Goal: Information Seeking & Learning: Learn about a topic

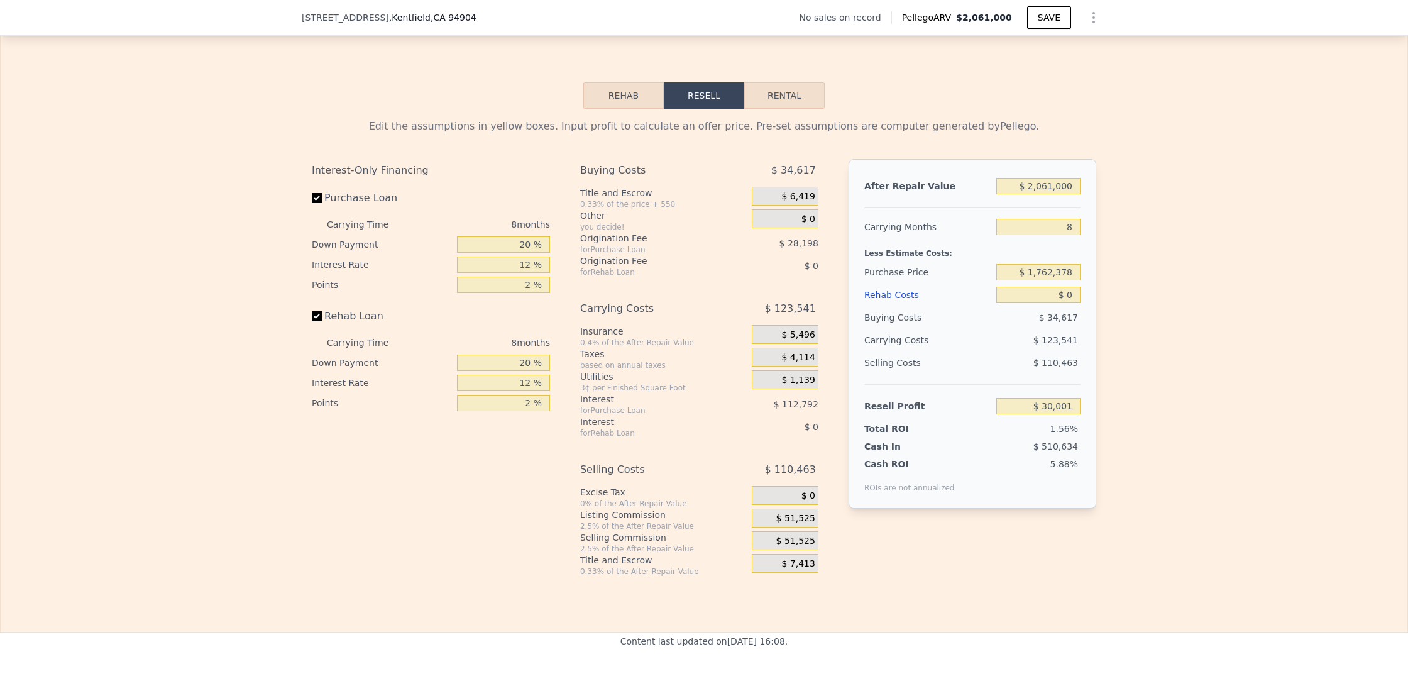
scroll to position [1710, 0]
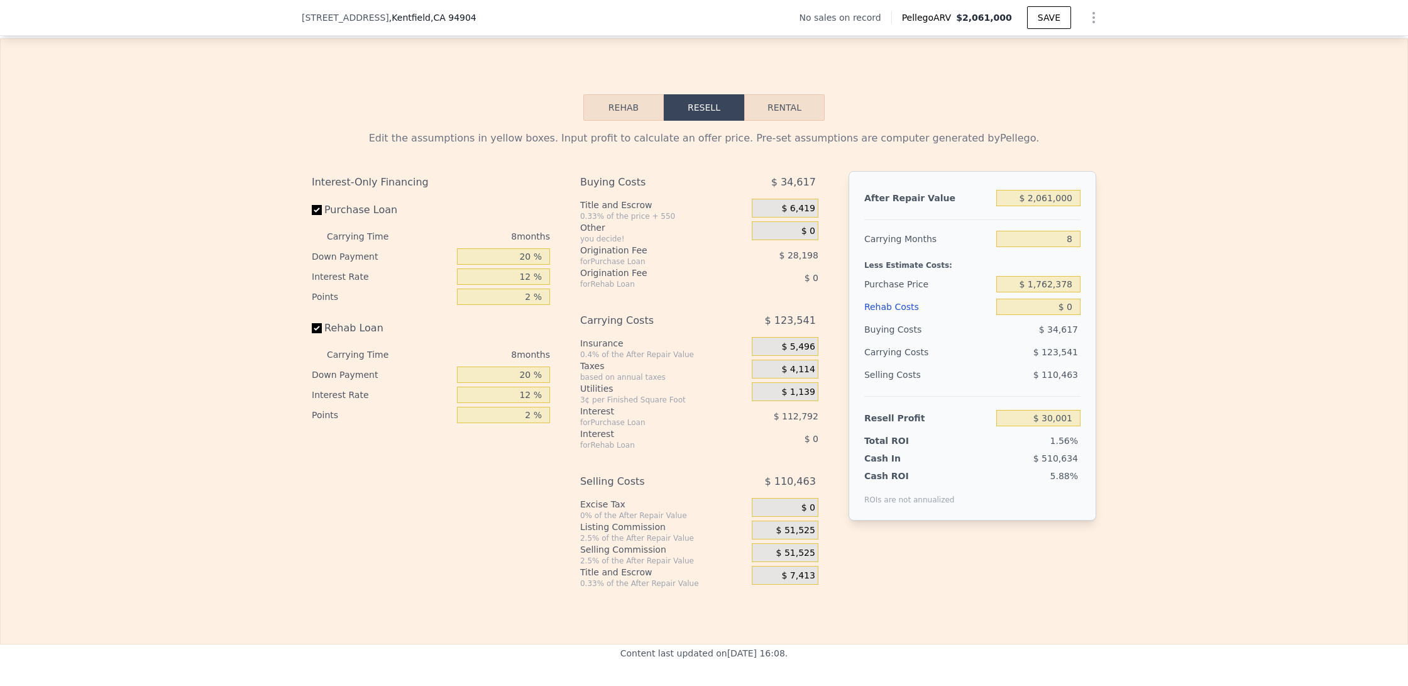
click at [793, 109] on button "Rental" at bounding box center [784, 107] width 80 height 26
select select "30"
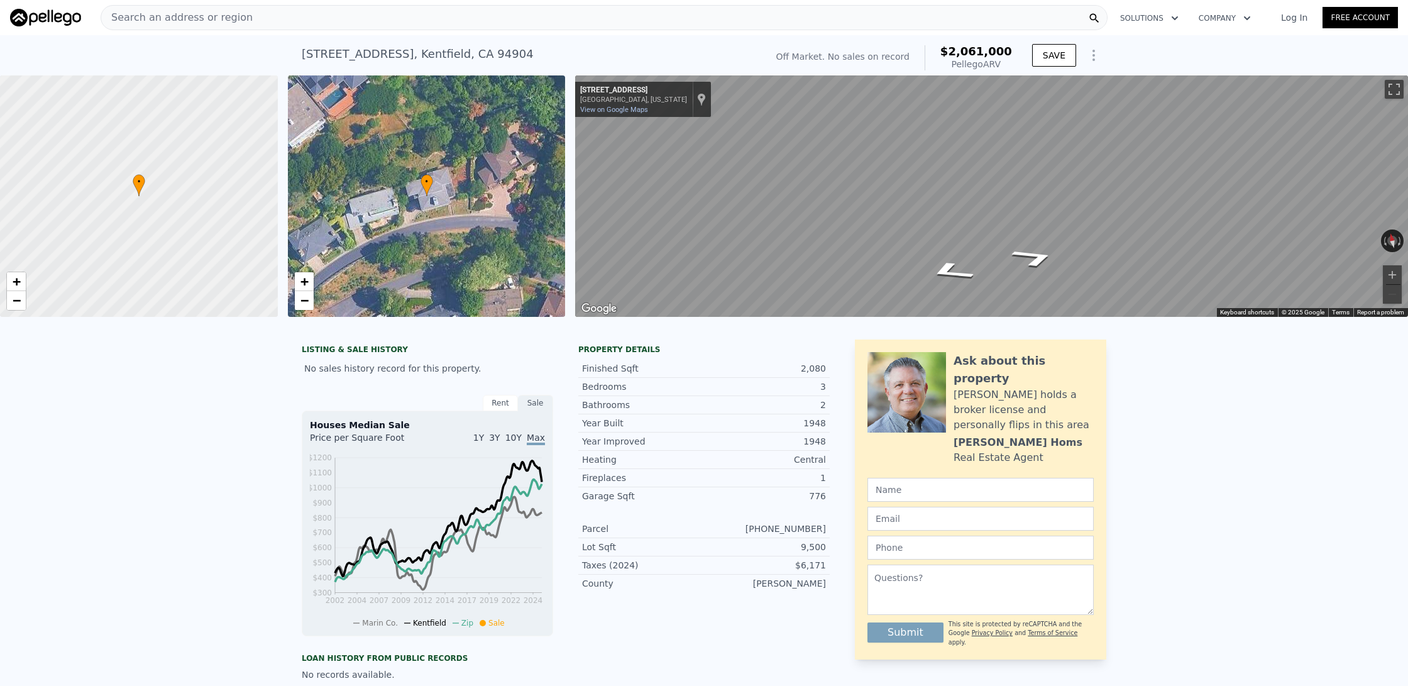
scroll to position [0, 0]
click at [60, 18] on img at bounding box center [45, 18] width 71 height 18
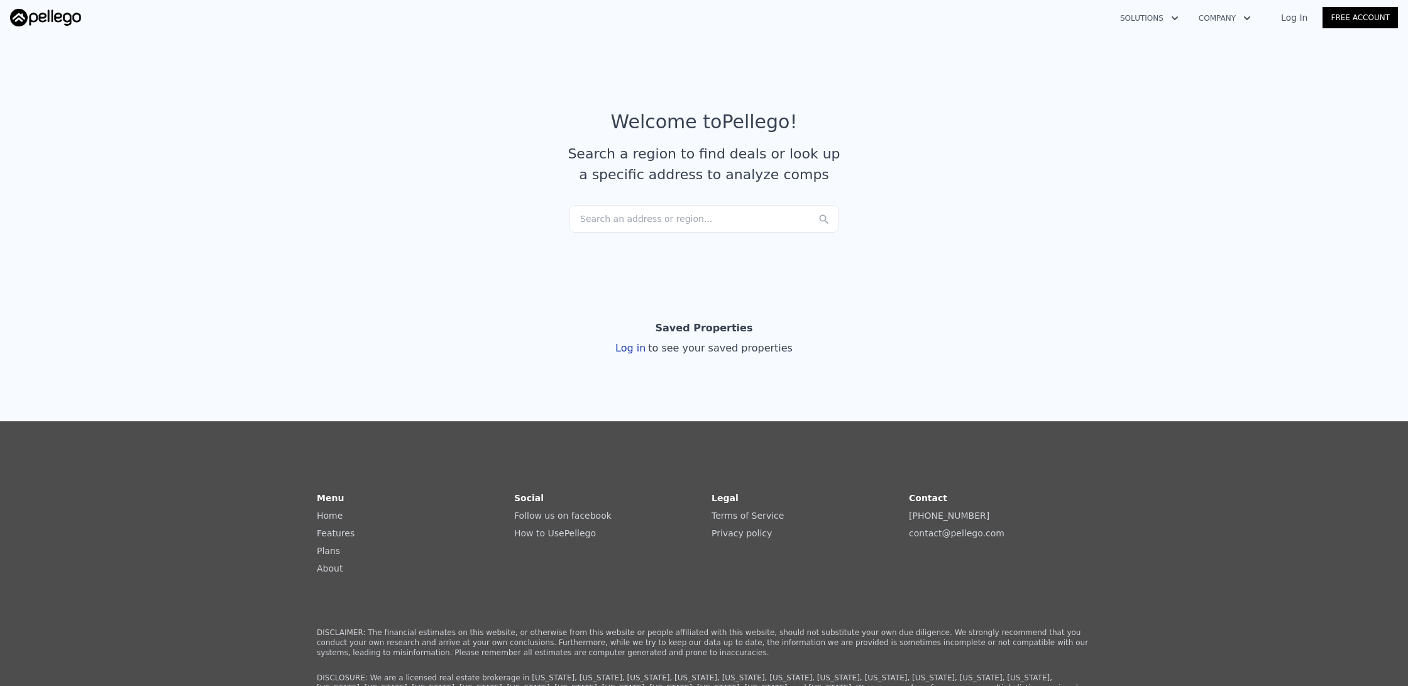
click at [661, 219] on div "Search an address or region..." at bounding box center [704, 219] width 269 height 28
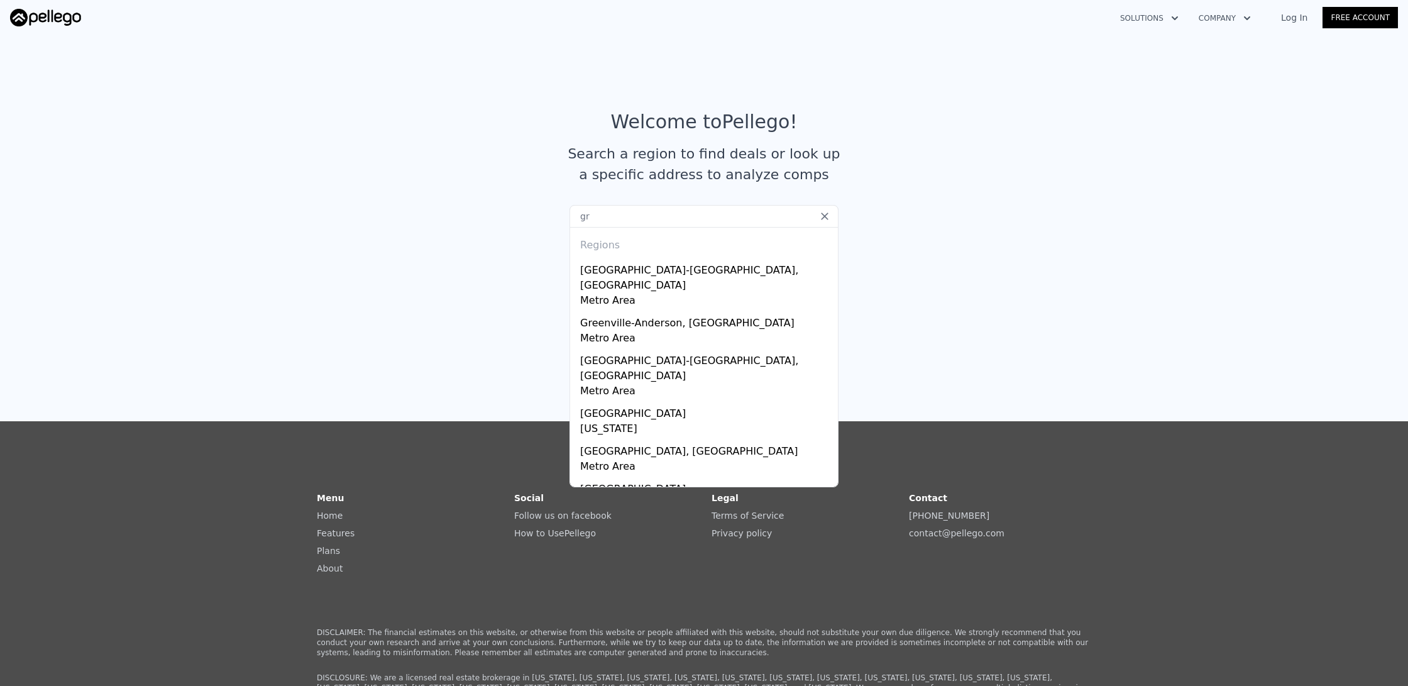
type input "g"
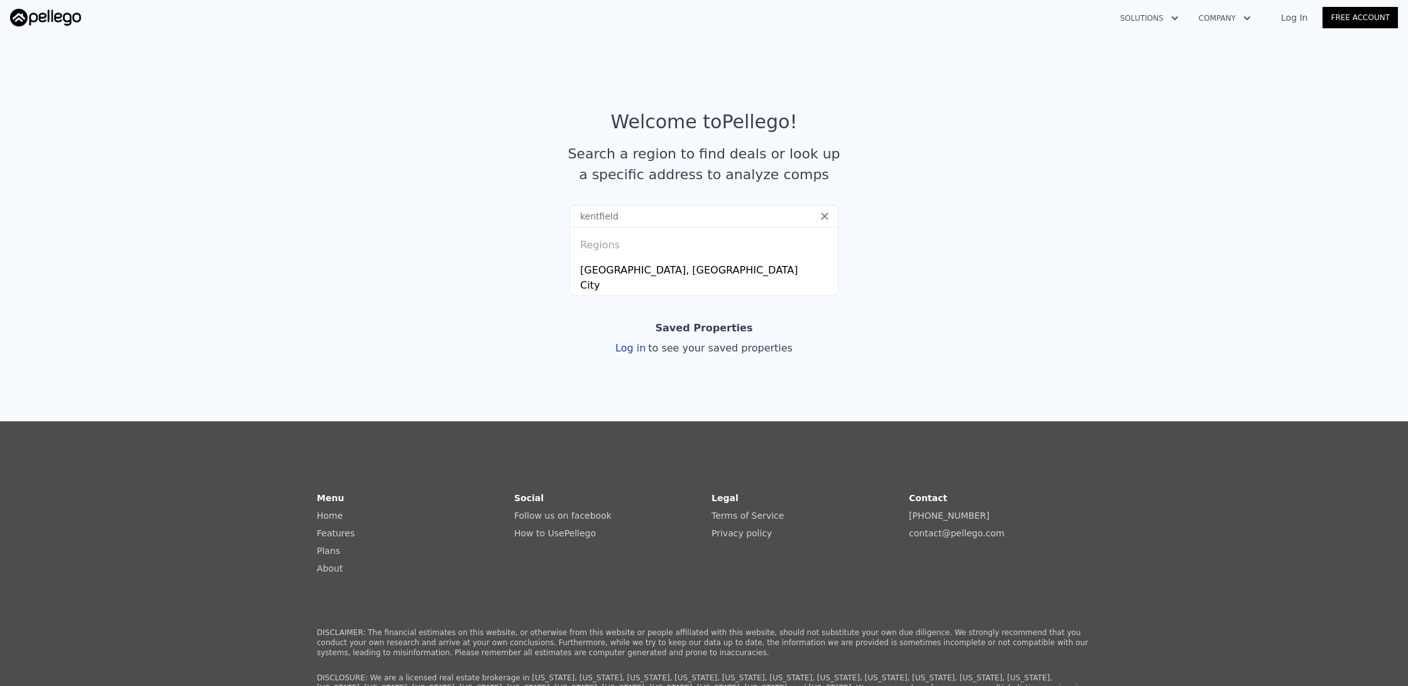
type input "Kentfield"
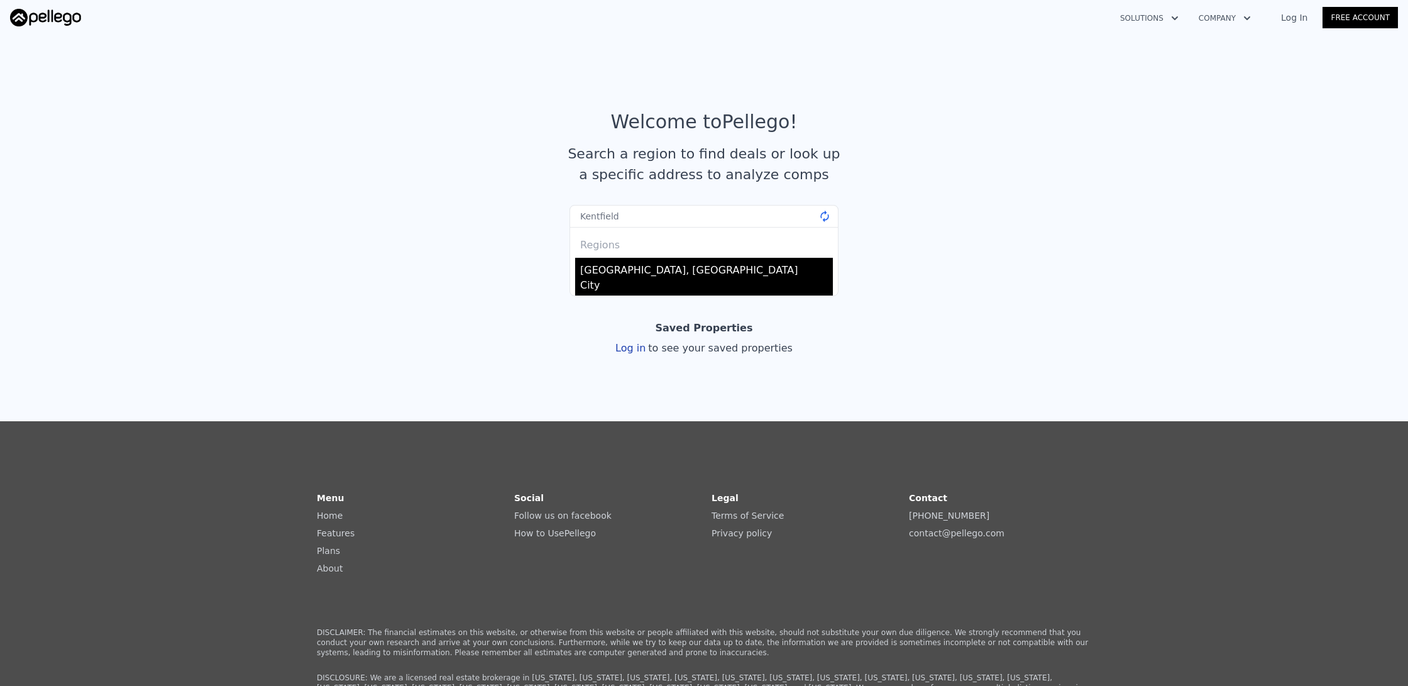
drag, startPoint x: 661, startPoint y: 219, endPoint x: 627, endPoint y: 272, distance: 63.1
click at [627, 272] on div "Kentfield, CA" at bounding box center [706, 268] width 253 height 20
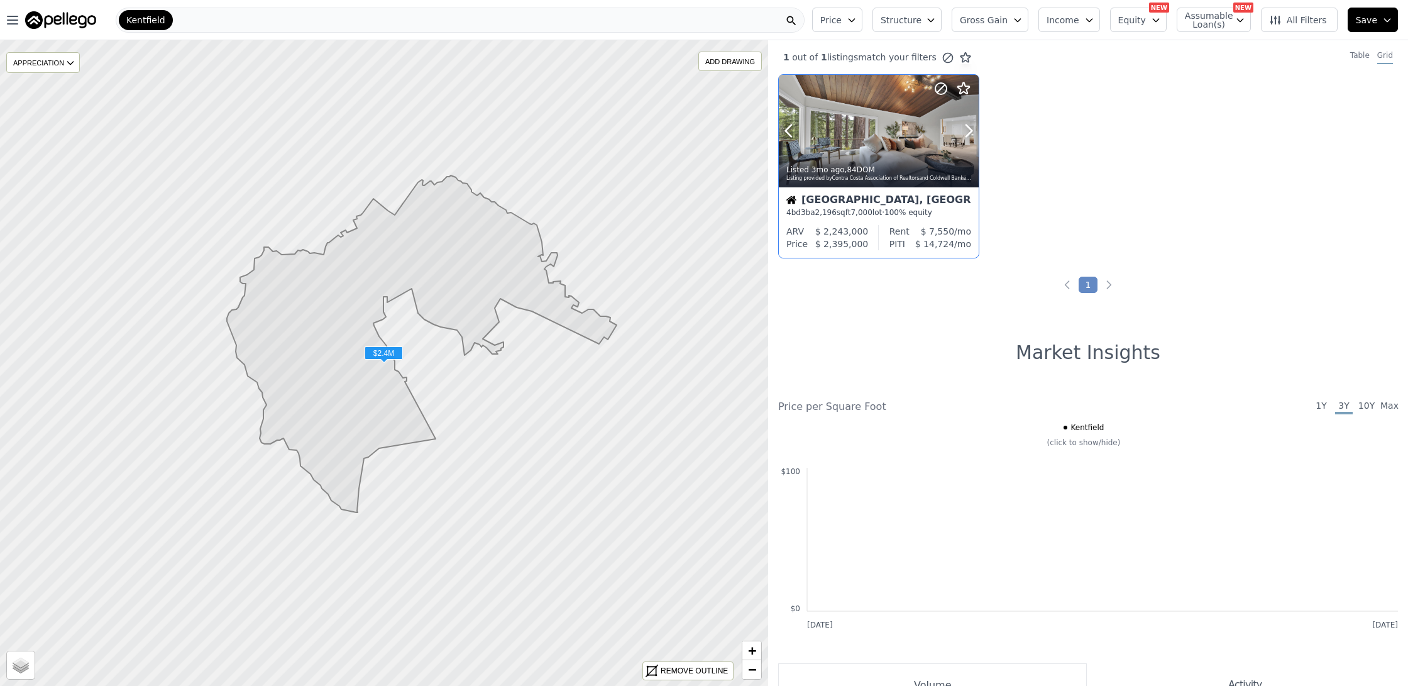
click at [904, 124] on div at bounding box center [938, 115] width 80 height 80
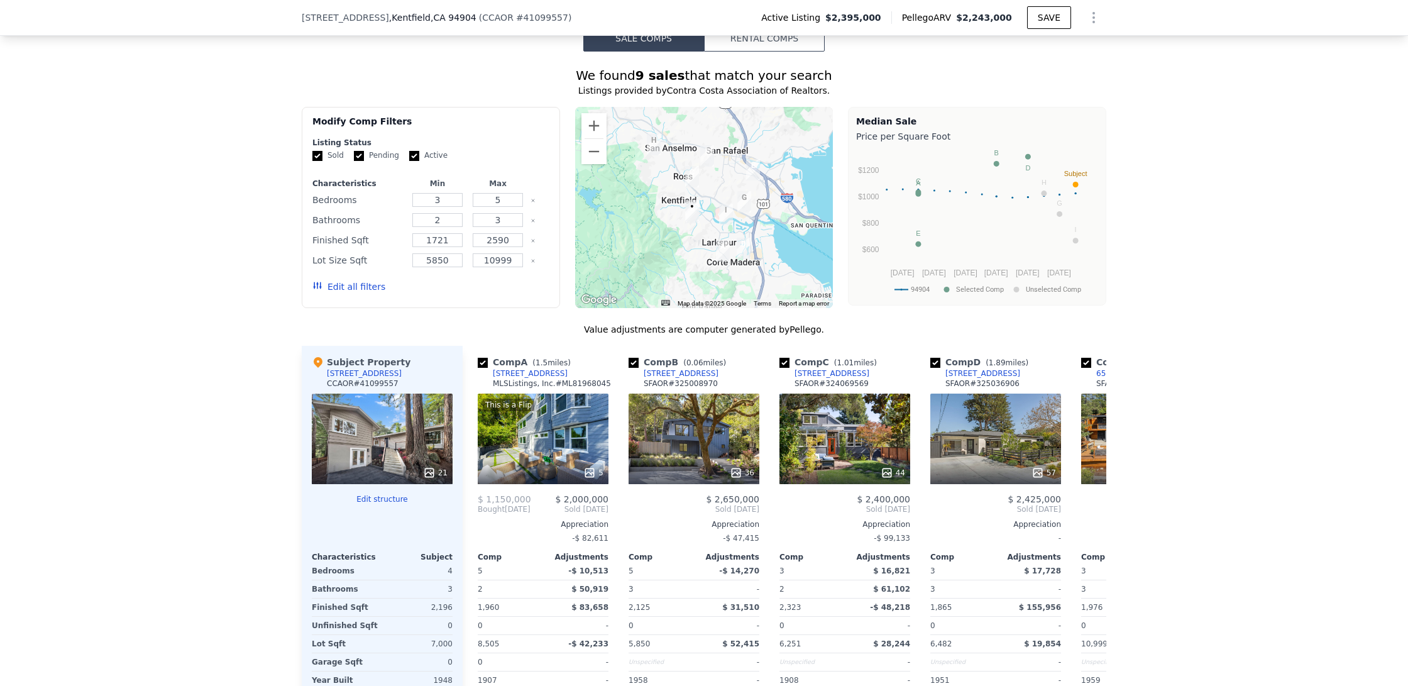
scroll to position [1065, 0]
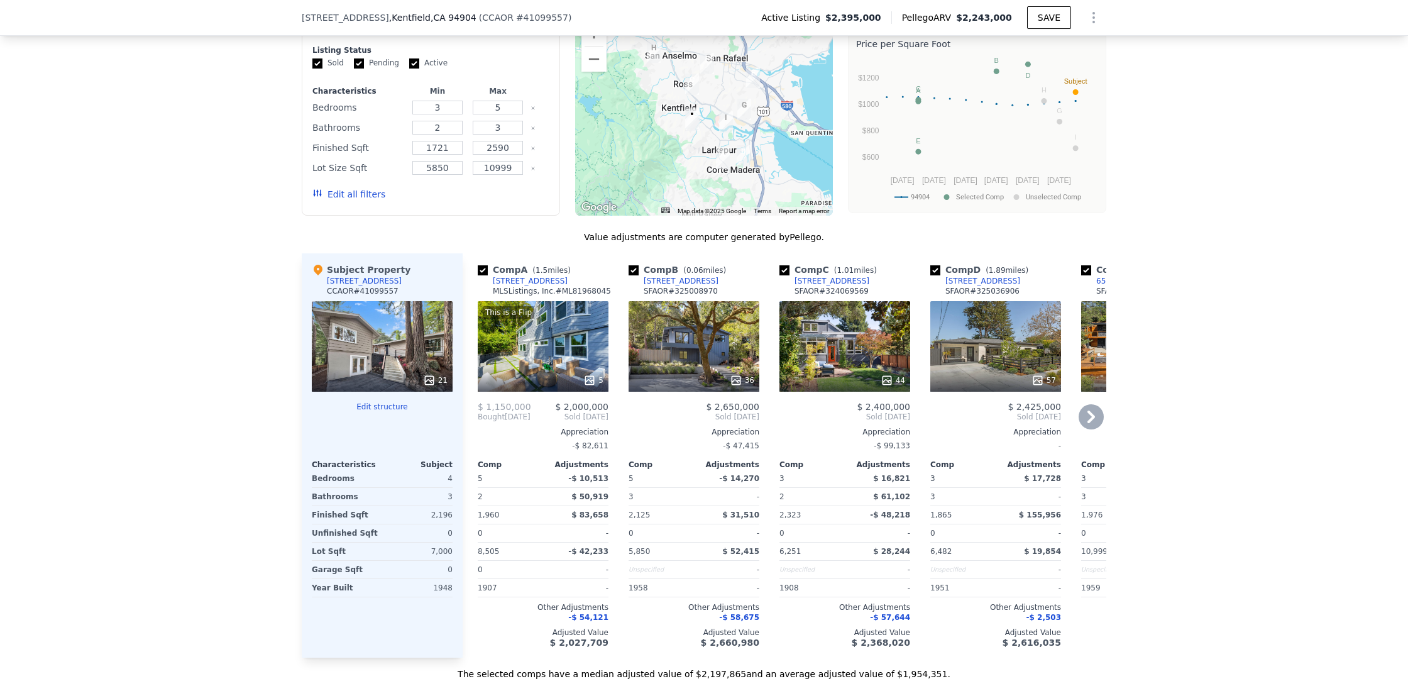
click at [593, 379] on icon at bounding box center [589, 380] width 13 height 13
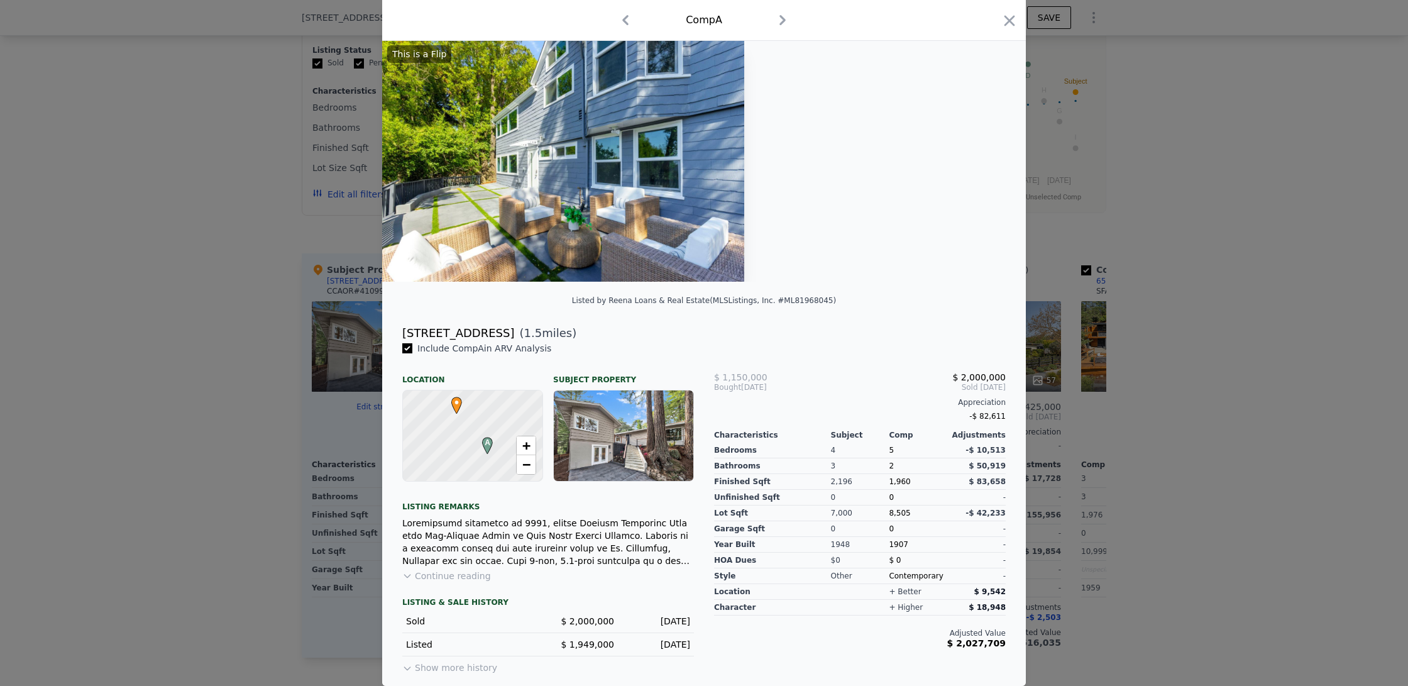
scroll to position [41, 0]
click at [779, 23] on icon "button" at bounding box center [783, 20] width 20 height 20
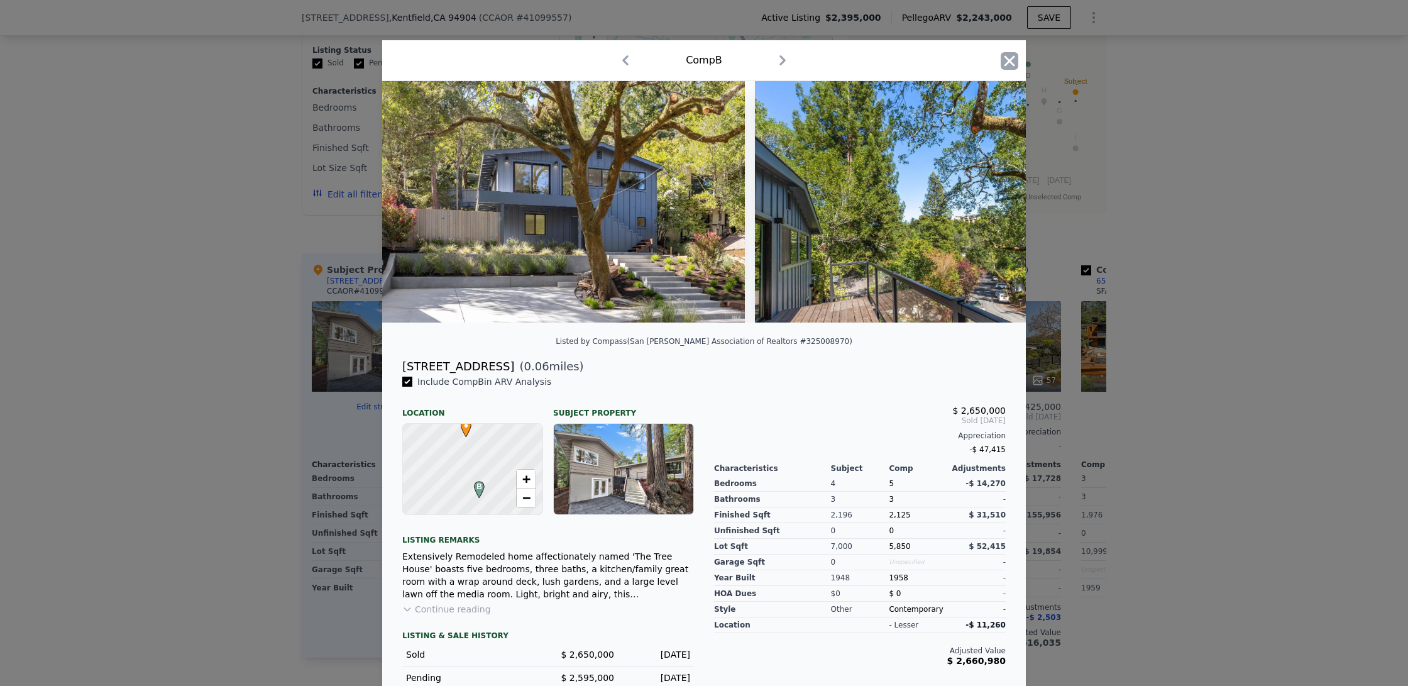
click at [1007, 66] on icon "button" at bounding box center [1010, 61] width 18 height 18
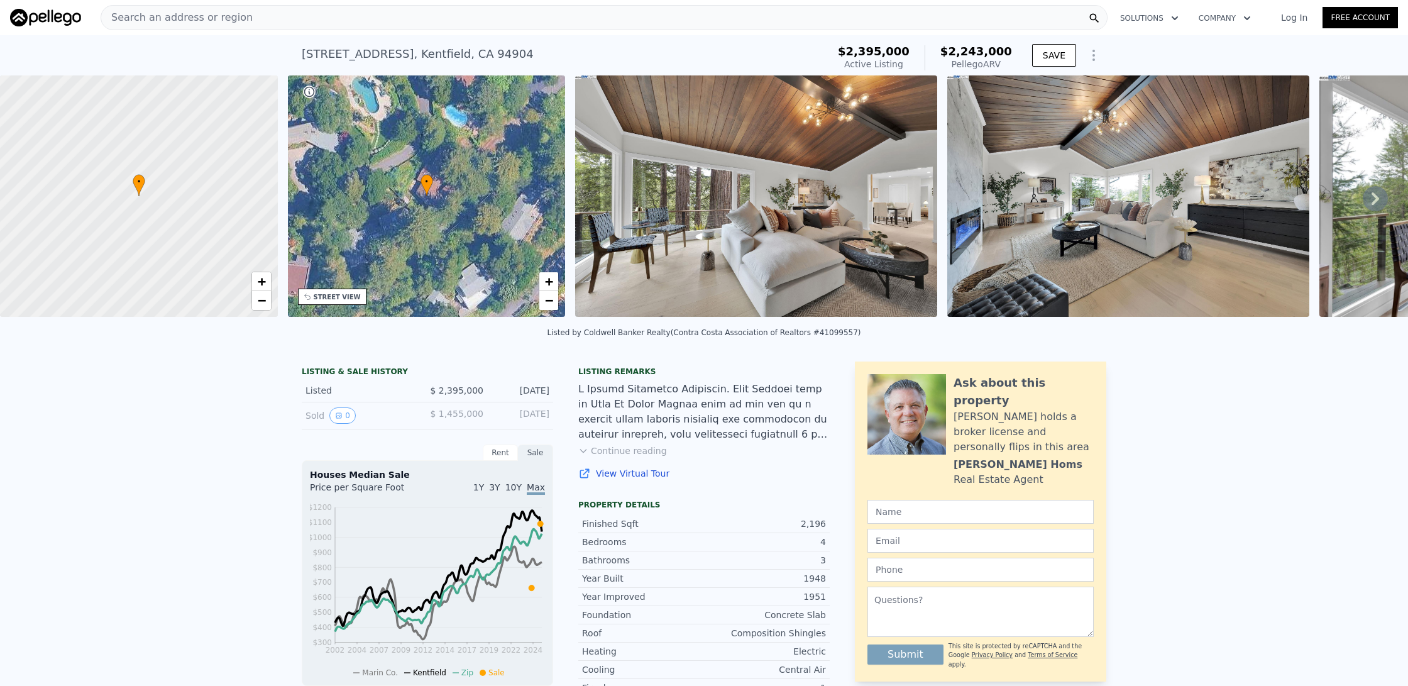
click at [57, 14] on img at bounding box center [45, 18] width 71 height 18
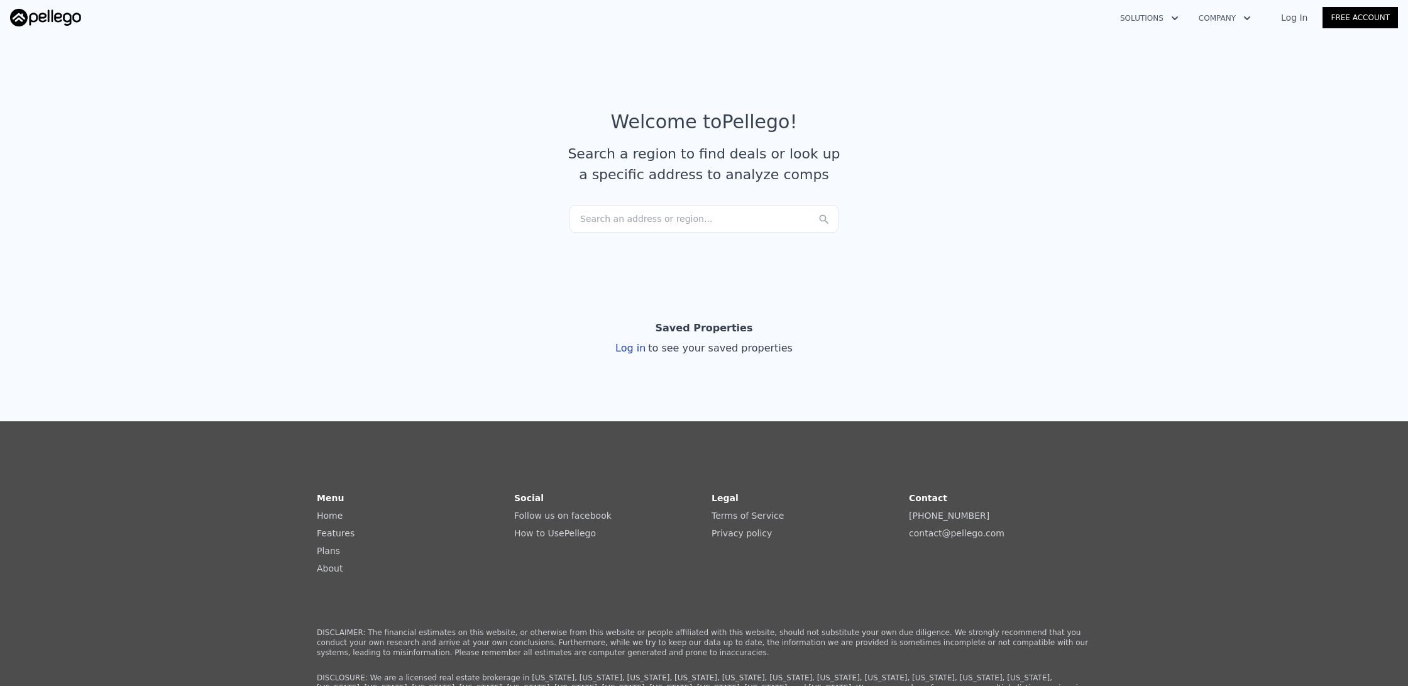
click at [330, 568] on link "About" at bounding box center [330, 568] width 26 height 10
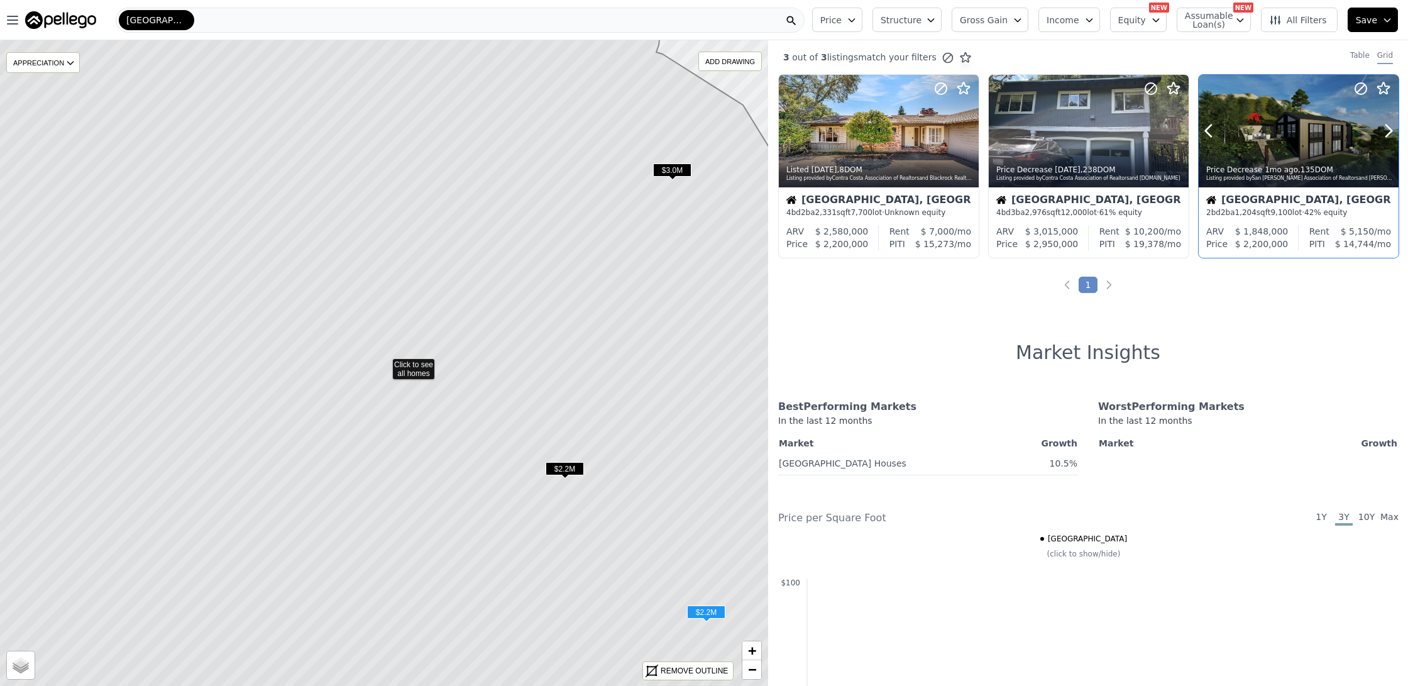
click at [1309, 129] on div at bounding box center [1299, 131] width 200 height 113
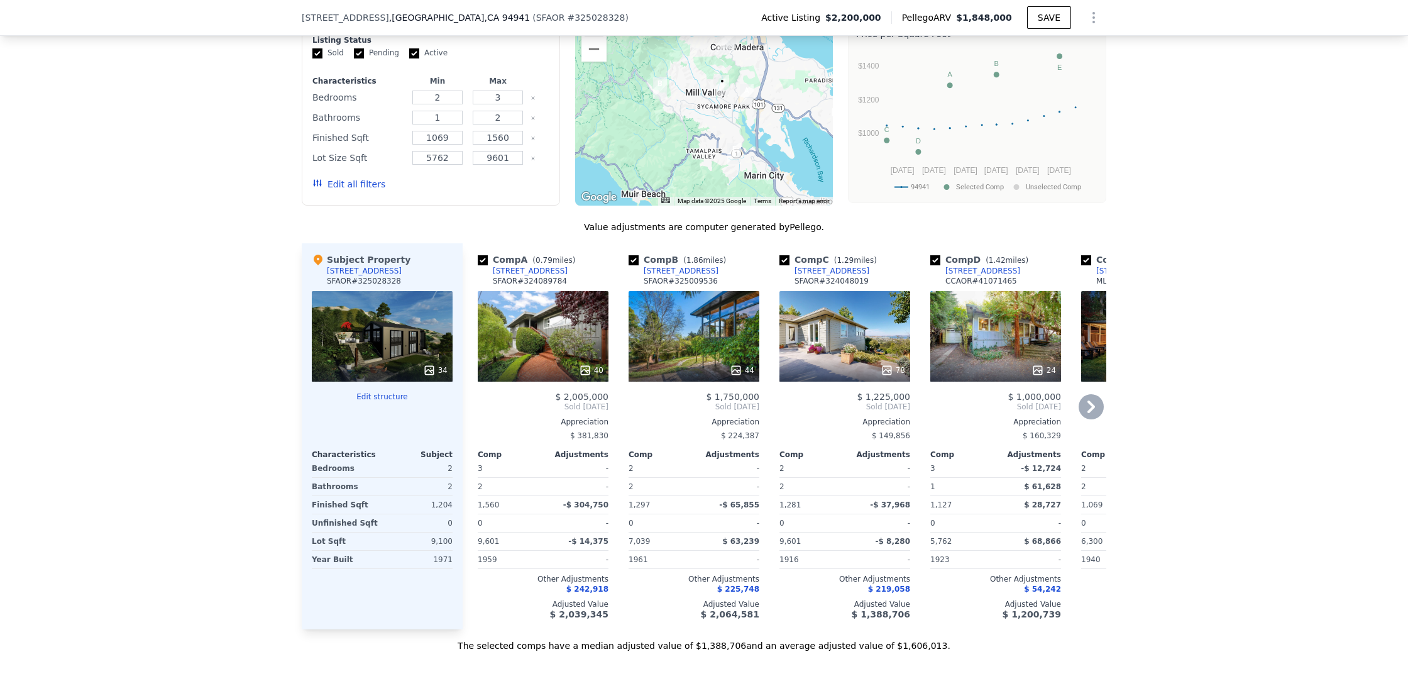
scroll to position [1208, 0]
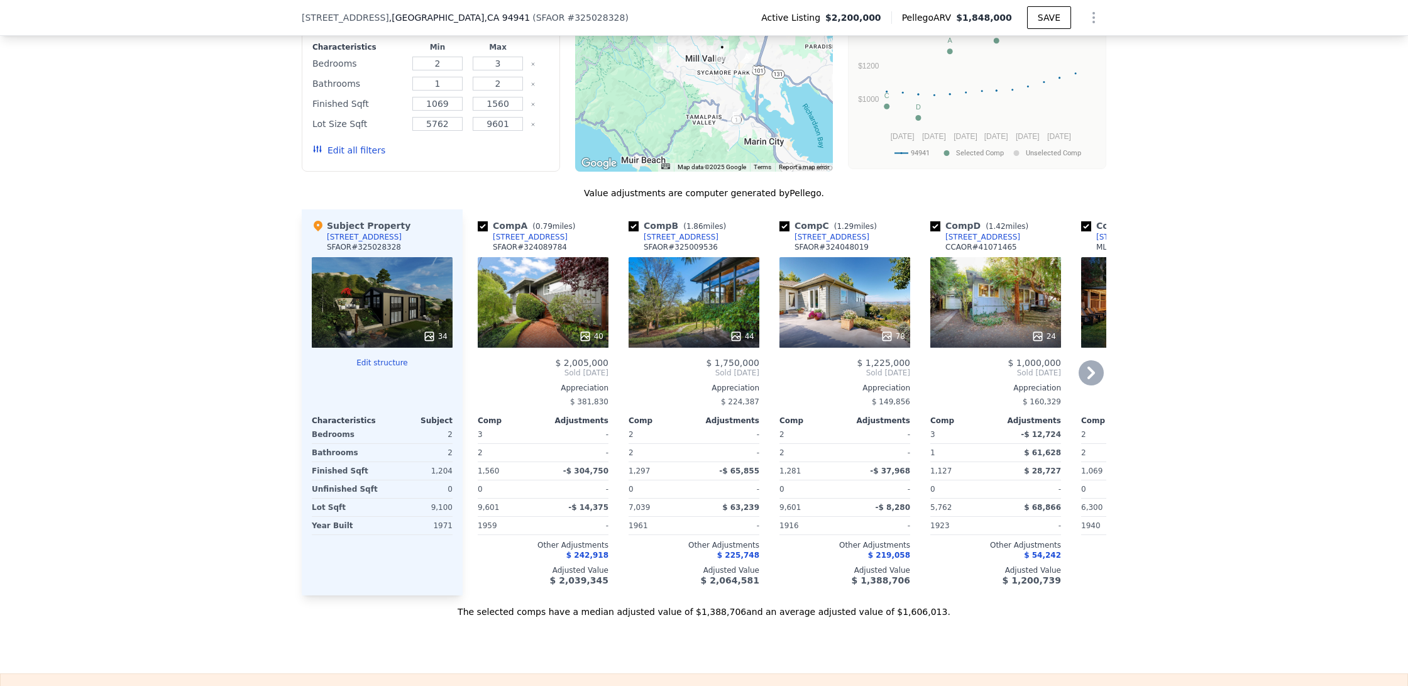
click at [826, 236] on div "677 Redwood Ave" at bounding box center [832, 237] width 75 height 10
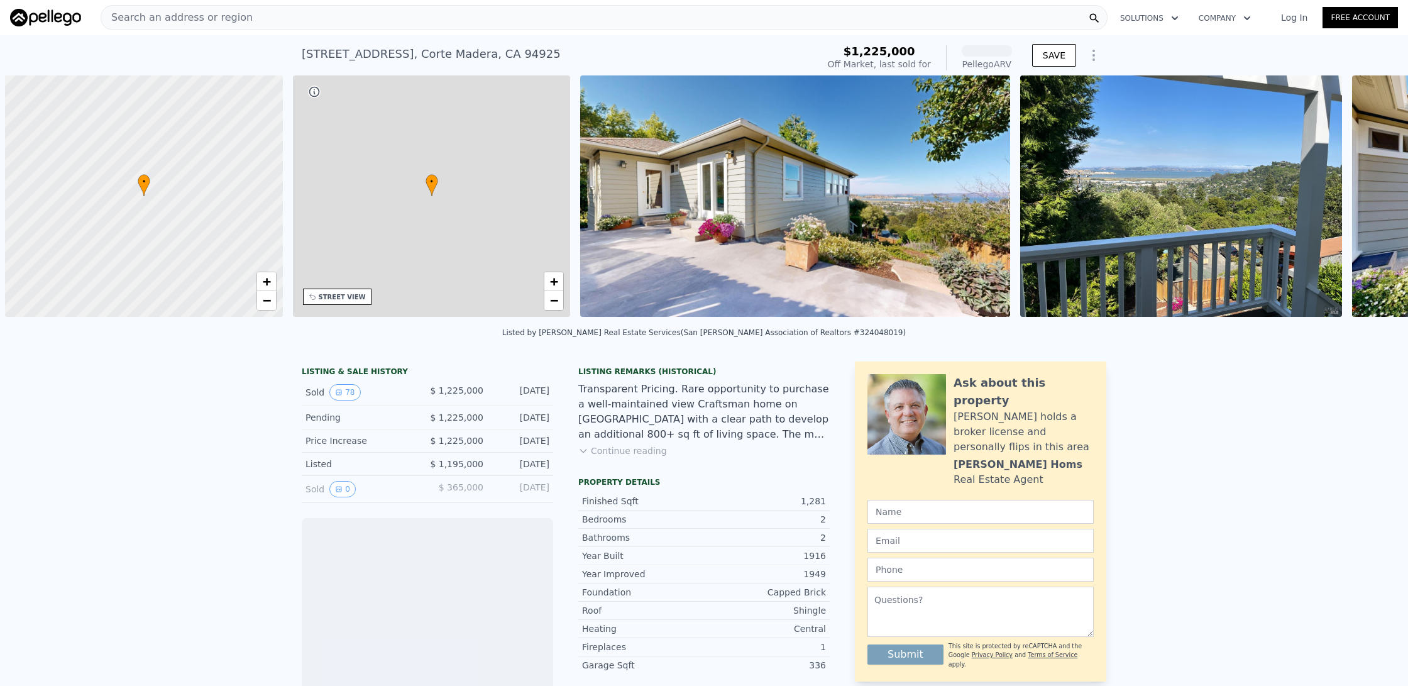
scroll to position [0, 5]
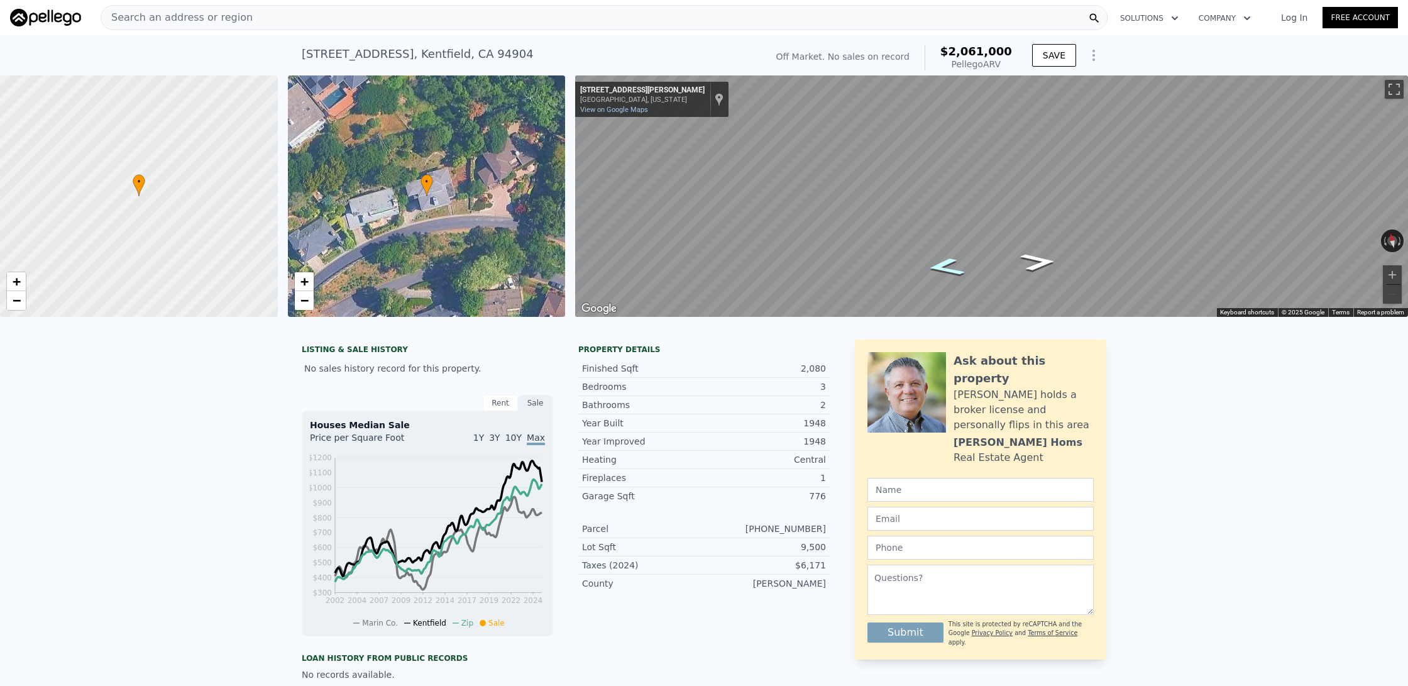
click at [955, 271] on icon "Go West, Bretano Way" at bounding box center [945, 266] width 71 height 27
click at [955, 271] on icon "Go West, Bretano Way" at bounding box center [946, 268] width 75 height 28
click at [1093, 57] on icon "Show Options" at bounding box center [1093, 55] width 15 height 15
click at [1211, 533] on div "LISTING & SALE HISTORY No sales history record for this property. Rent Sale Ren…" at bounding box center [704, 613] width 1408 height 568
